Goal: Find specific page/section: Find specific page/section

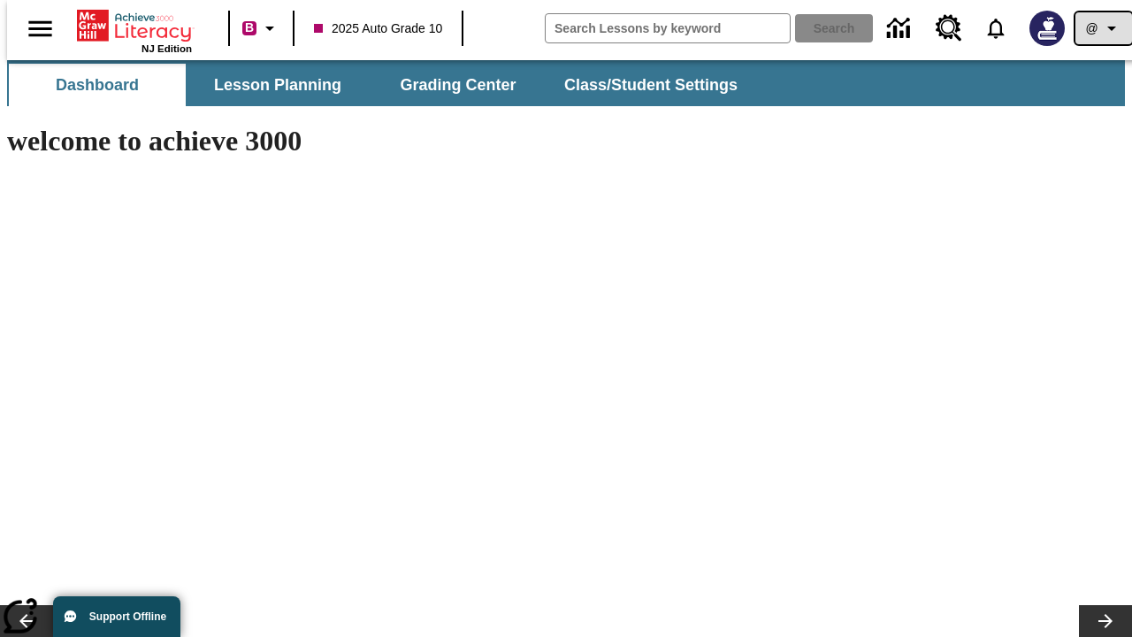
click at [1101, 28] on icon "Profile/Settings" at bounding box center [1111, 28] width 21 height 21
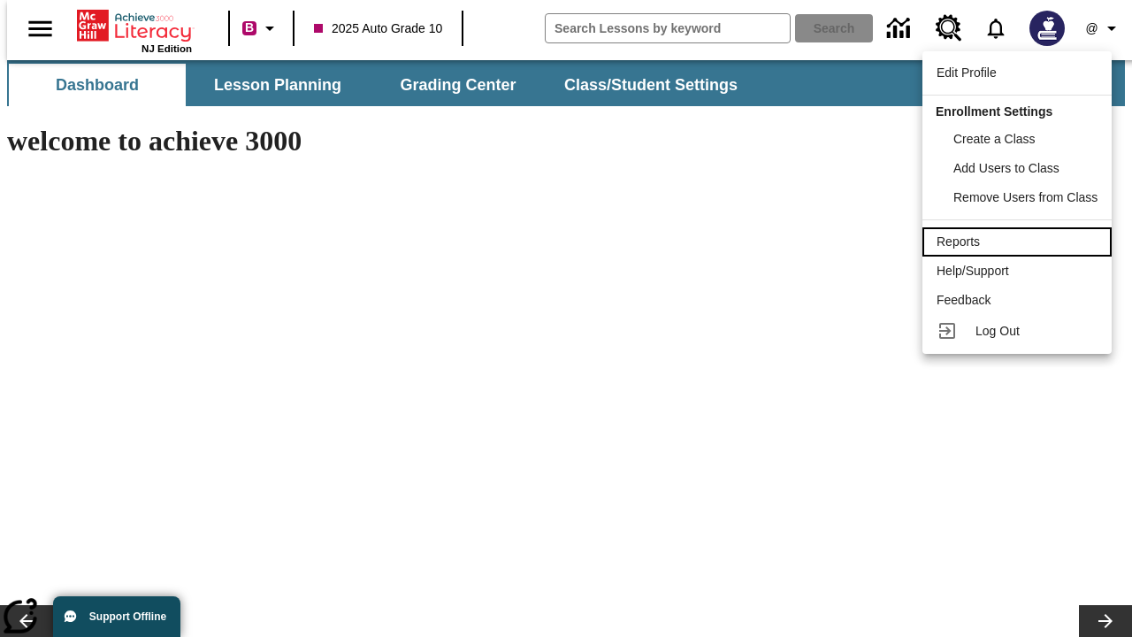
click at [1020, 241] on div "Reports" at bounding box center [1017, 242] width 161 height 19
